Goal: Task Accomplishment & Management: Use online tool/utility

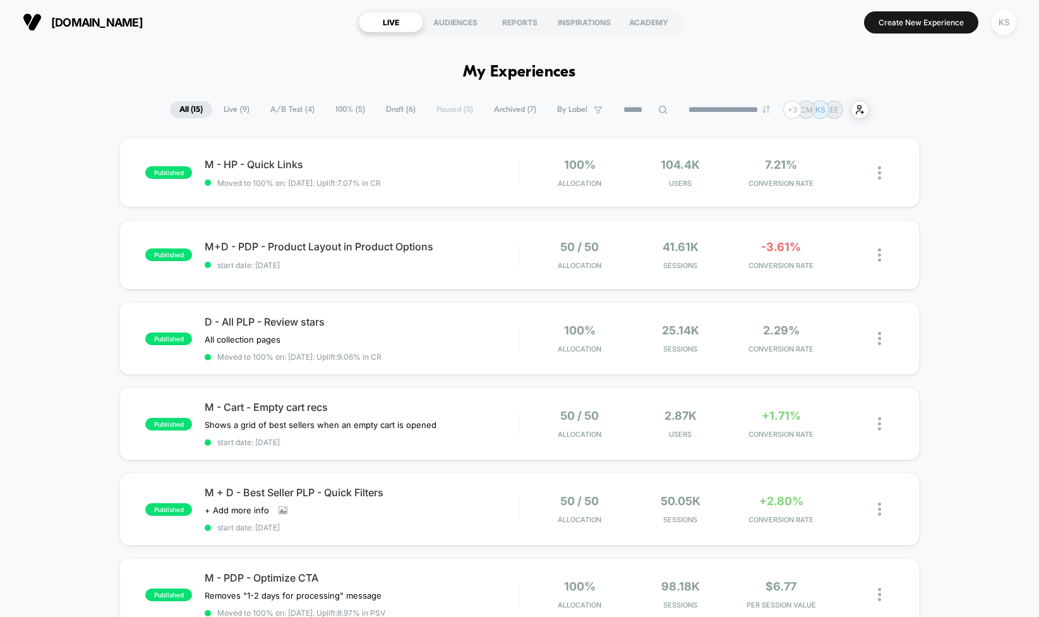
click at [279, 107] on span "A/B Test ( 4 )" at bounding box center [292, 109] width 63 height 17
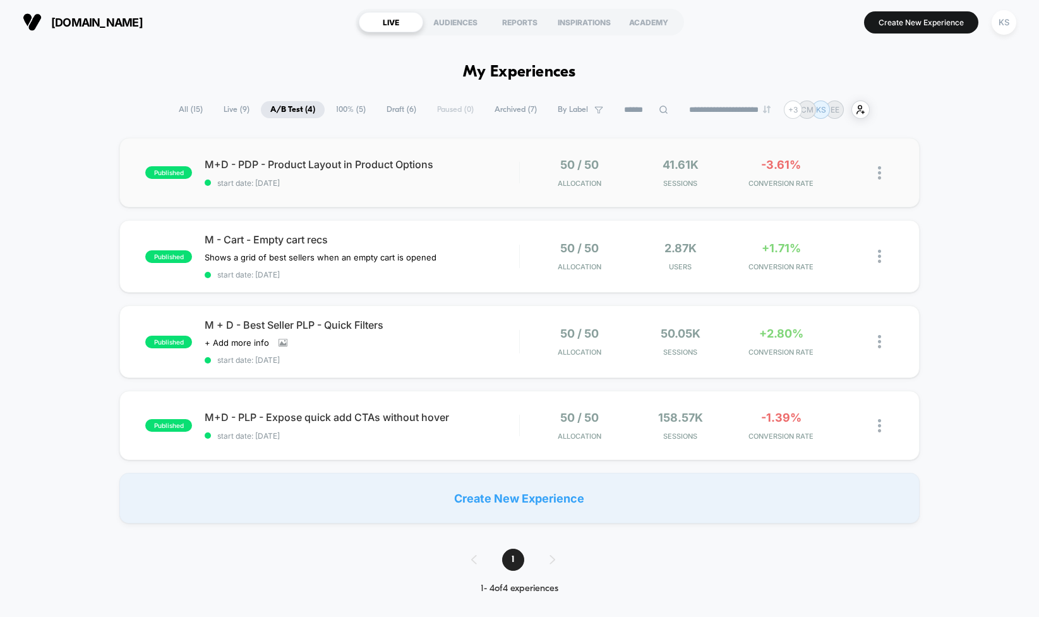
click at [460, 190] on div "published M+D - PDP - Product Layout in Product Options start date: [DATE] 50 /…" at bounding box center [519, 172] width 800 height 69
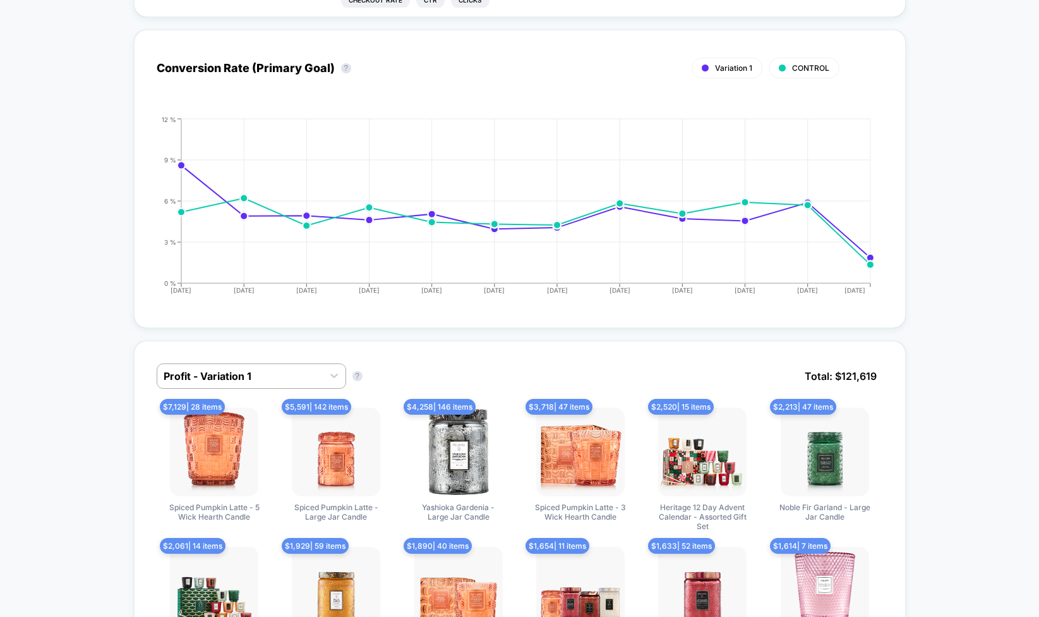
scroll to position [485, 0]
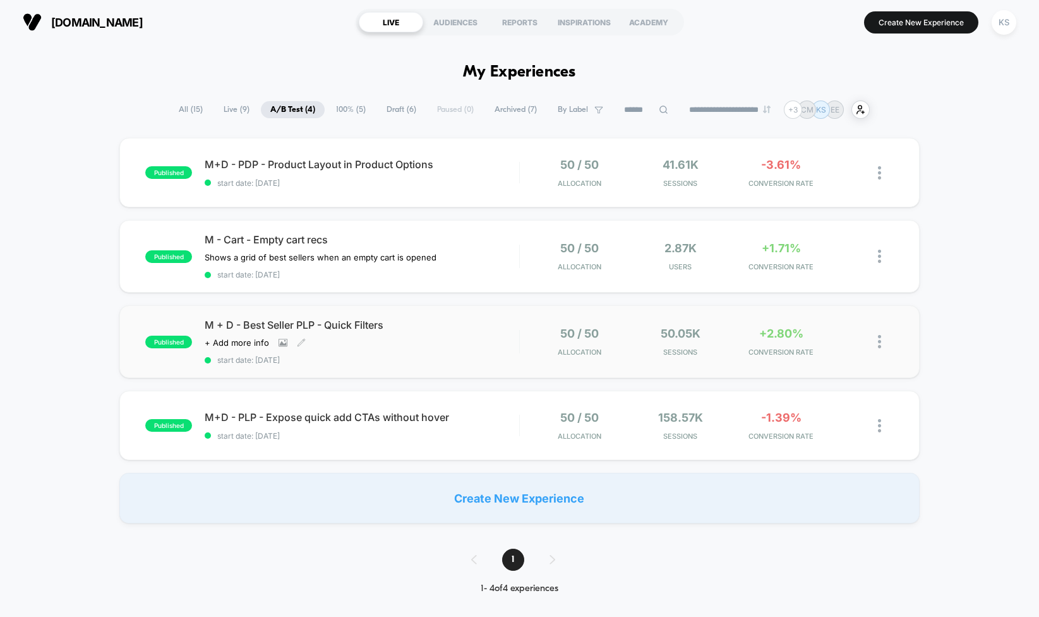
click at [400, 343] on div "Click to view images Click to edit experience details + Add more info" at bounding box center [315, 342] width 220 height 10
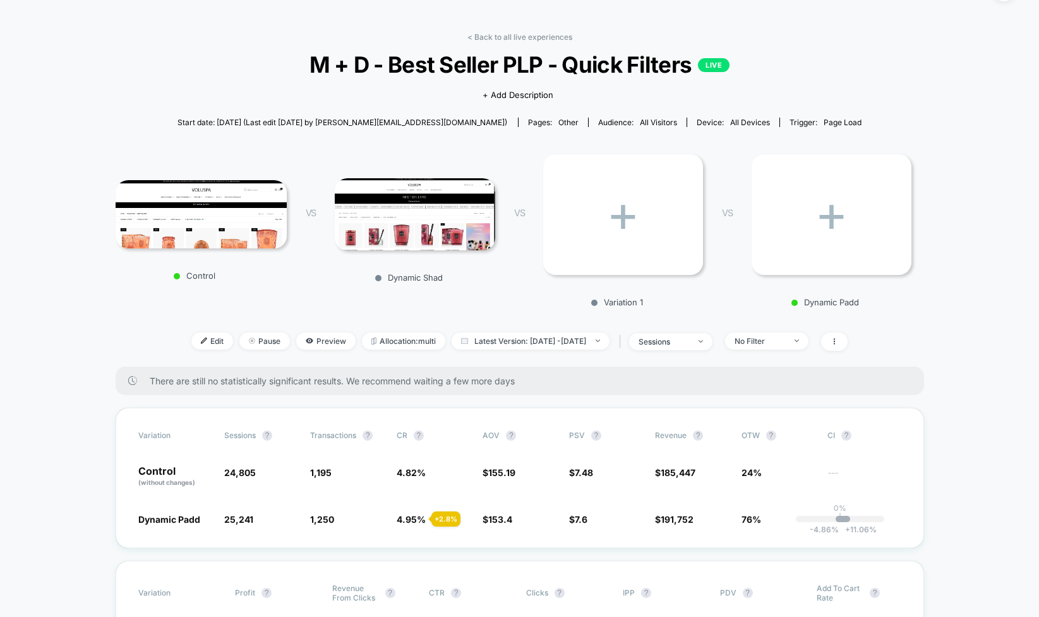
scroll to position [35, 0]
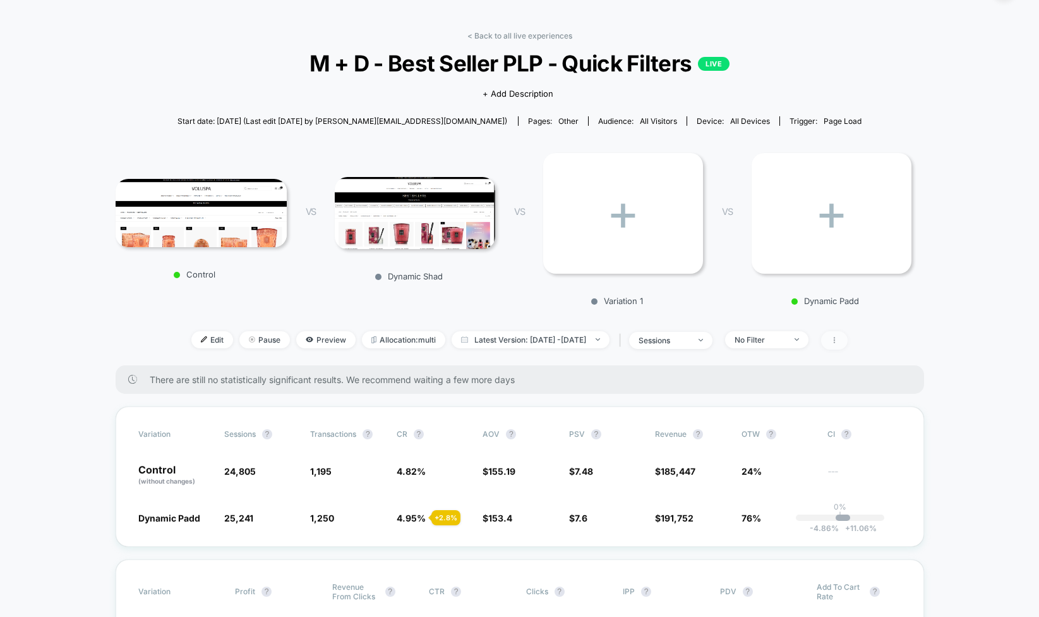
click at [838, 342] on icon at bounding box center [835, 340] width 8 height 8
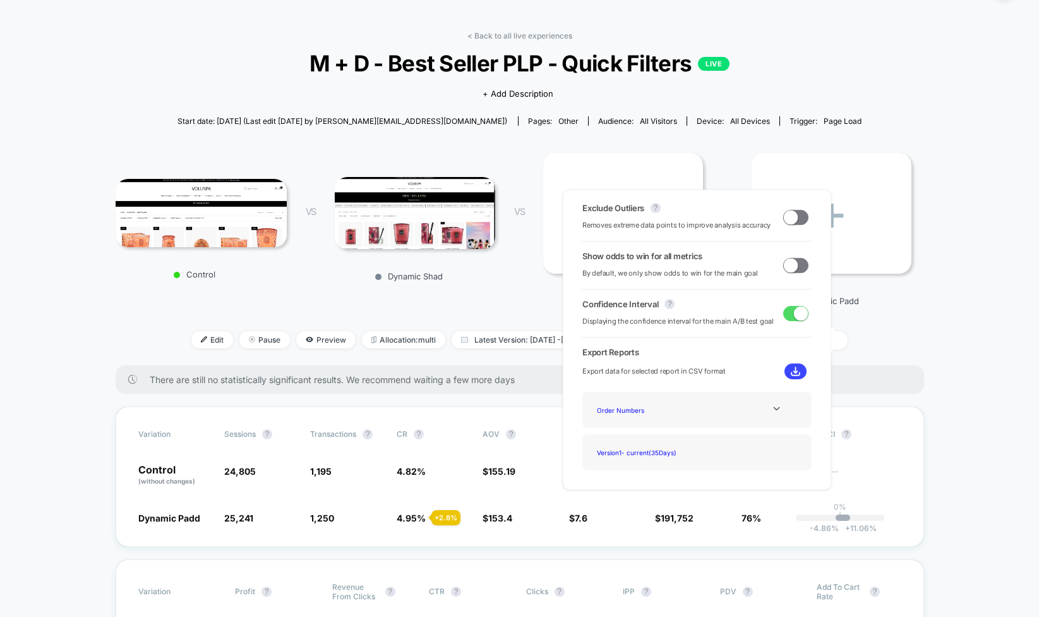
click at [431, 316] on div "< Back to all live experiences M + D - Best Seller PLP - Quick Filters LIVE Cli…" at bounding box center [520, 198] width 809 height 334
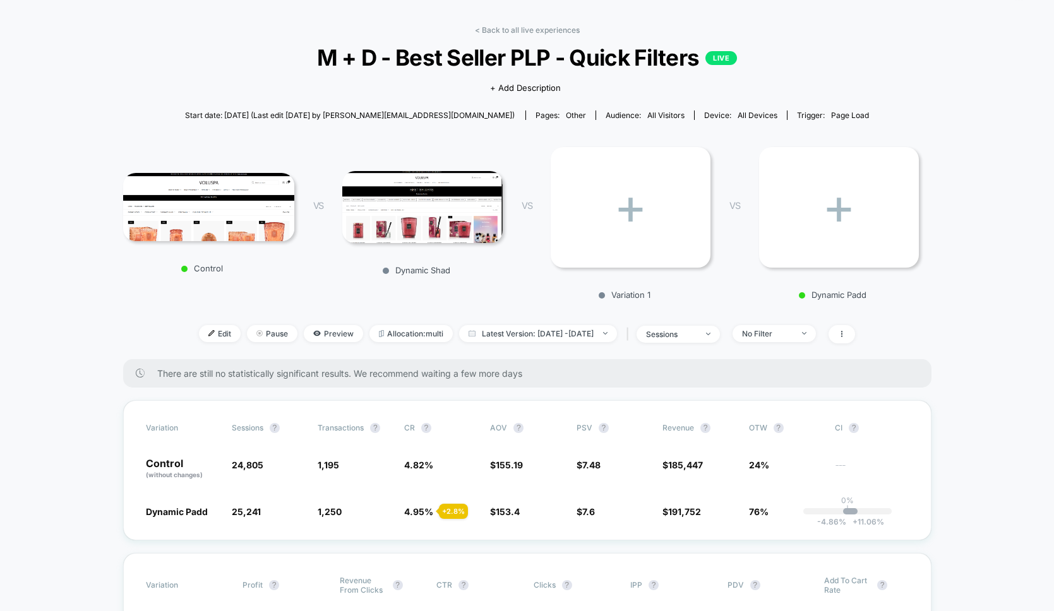
scroll to position [41, 0]
click at [202, 332] on span "Edit" at bounding box center [220, 333] width 42 height 17
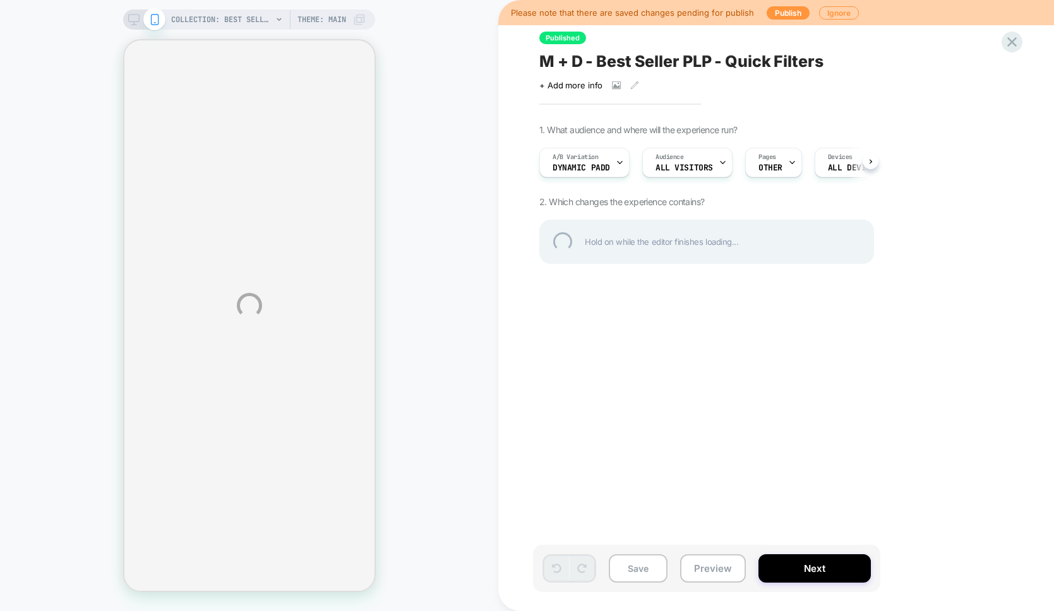
click at [785, 13] on div "COLLECTION: Best Sellers (Category) COLLECTION: Best Sellers (Category) Theme: …" at bounding box center [527, 305] width 1054 height 611
select select "******"
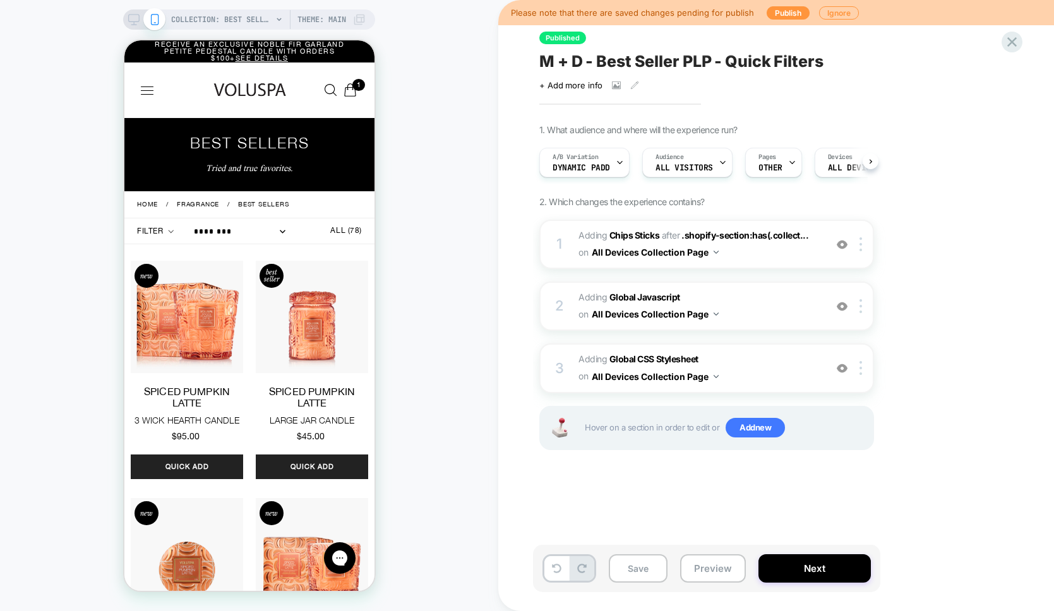
scroll to position [0, 1]
click at [788, 9] on button "Publish" at bounding box center [788, 12] width 43 height 13
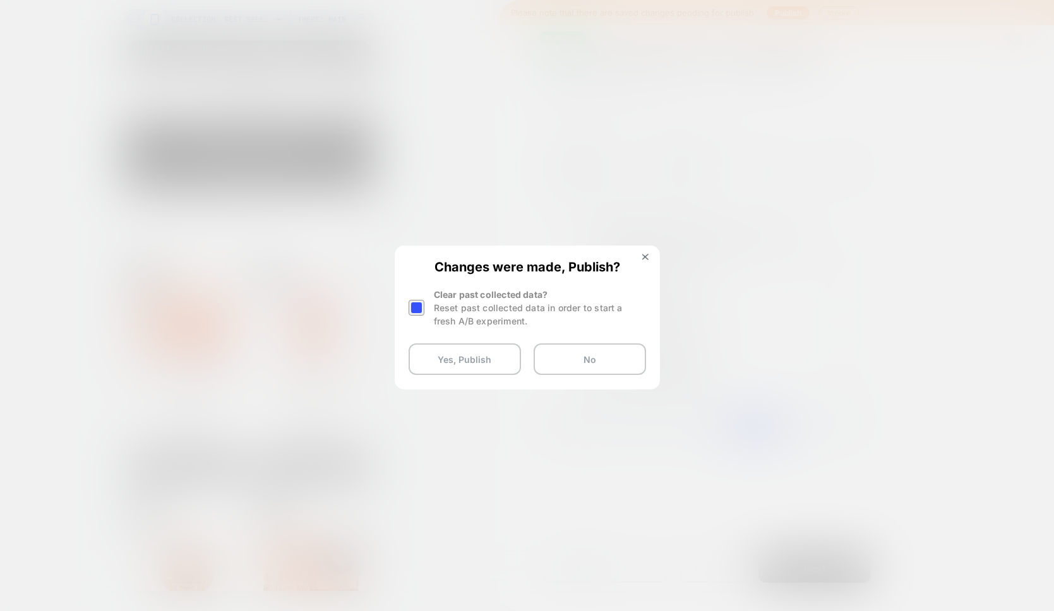
click at [421, 313] on div at bounding box center [417, 308] width 16 height 16
click at [438, 361] on button "Yes, Publish" at bounding box center [465, 360] width 112 height 32
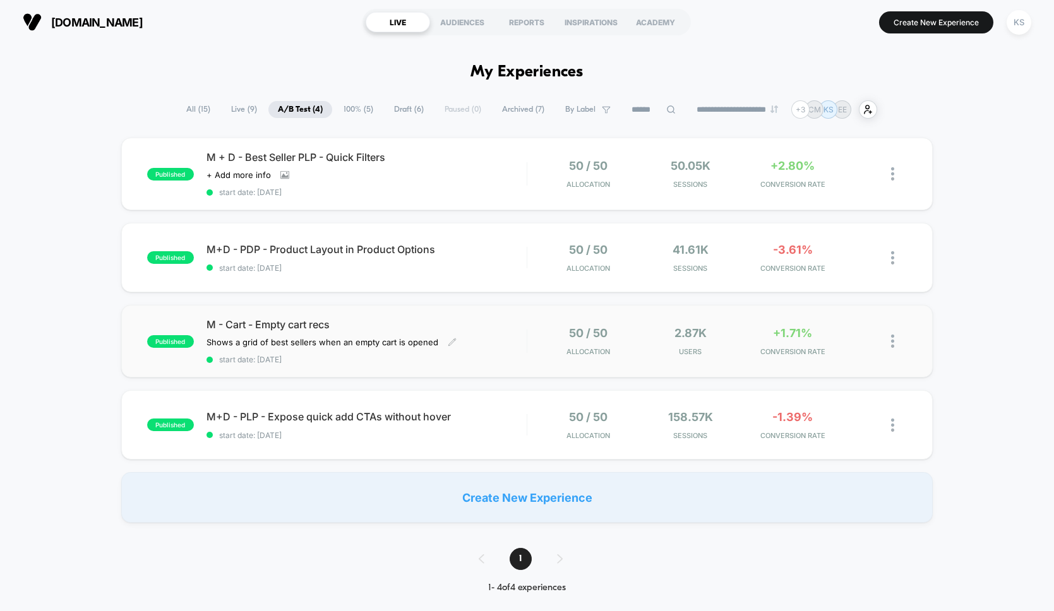
click at [450, 323] on span "M - Cart - Empty cart recs" at bounding box center [367, 324] width 320 height 13
